Goal: Contribute content: Add original content to the website for others to see

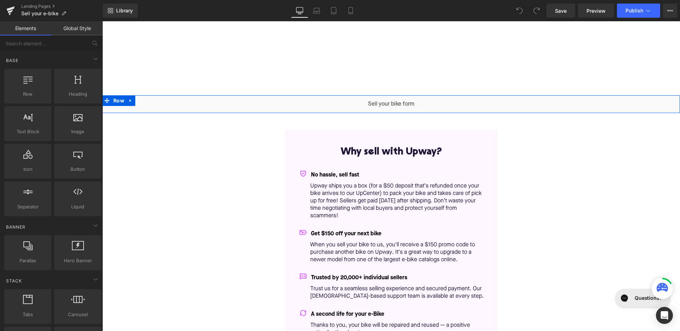
click at [401, 103] on div "Liquid" at bounding box center [391, 104] width 578 height 18
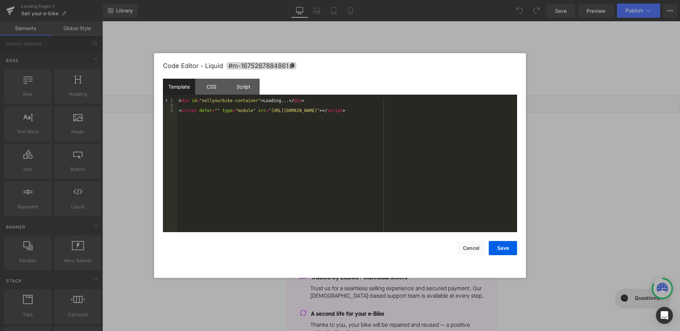
click at [434, 112] on div "< div id = "sellyourbike-container" > Loading... </ div > < script defer = "" t…" at bounding box center [348, 170] width 340 height 144
click at [260, 101] on div "< div id = "sellyourbike-container" > Loading... </ div > < script defer = "" t…" at bounding box center [348, 170] width 340 height 144
click at [510, 254] on button "Save" at bounding box center [503, 248] width 28 height 14
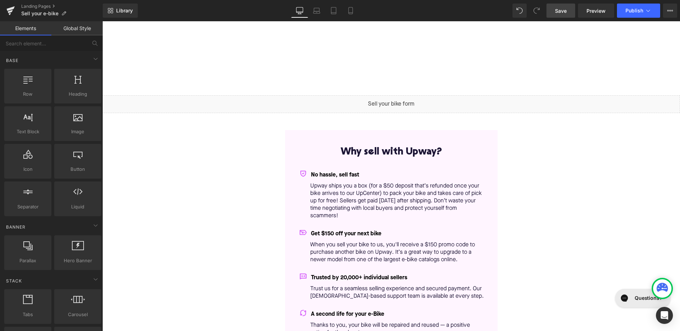
click at [554, 13] on link "Save" at bounding box center [561, 11] width 29 height 14
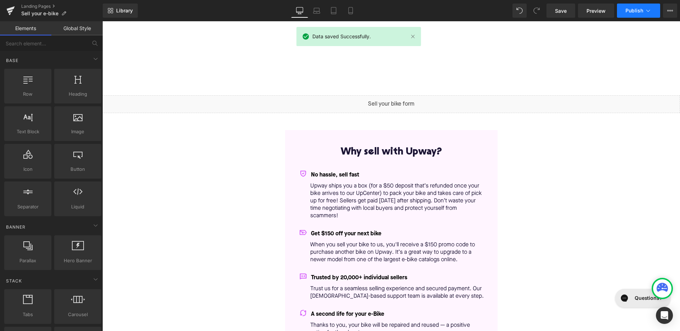
click at [638, 11] on span "Publish" at bounding box center [635, 11] width 18 height 6
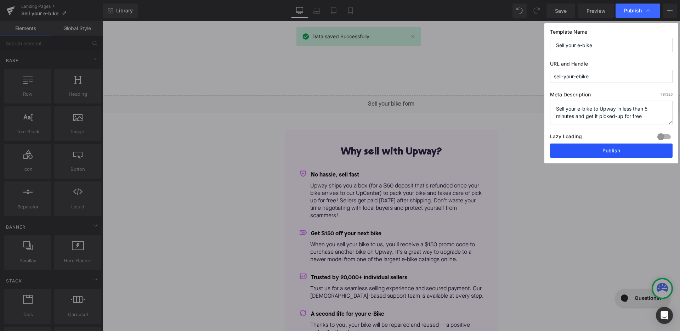
click at [619, 150] on button "Publish" at bounding box center [611, 151] width 123 height 14
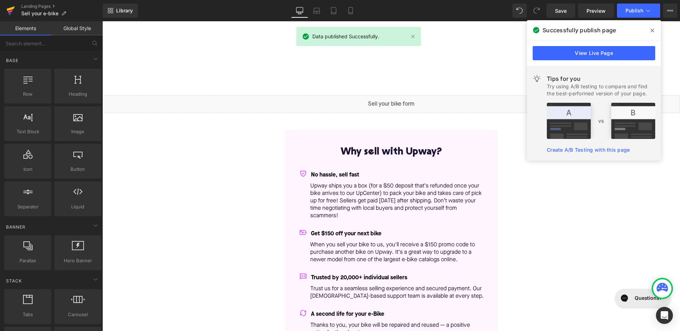
click at [17, 9] on link at bounding box center [10, 10] width 21 height 21
